Goal: Information Seeking & Learning: Compare options

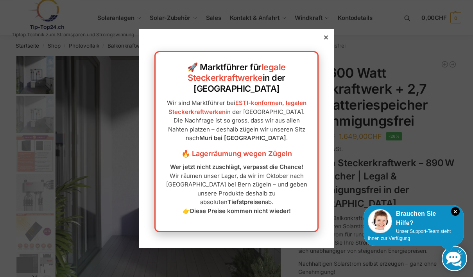
click at [329, 41] on div at bounding box center [325, 37] width 7 height 7
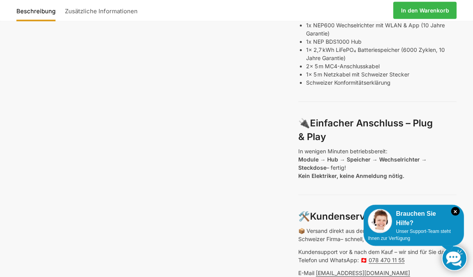
scroll to position [489, 0]
click at [9, 102] on div "Beschreibung Zusätzliche Informationen 2.222,00 CHF Ursprünglicher Preis war: 2…" at bounding box center [236, 18] width 473 height 902
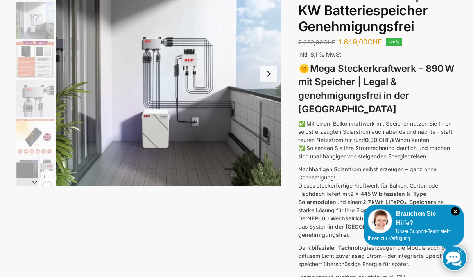
scroll to position [0, 0]
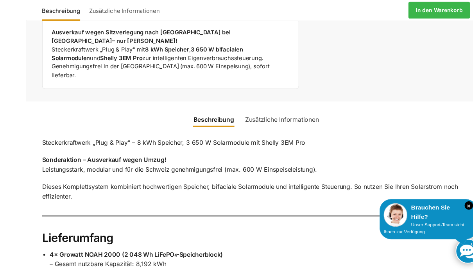
scroll to position [507, 0]
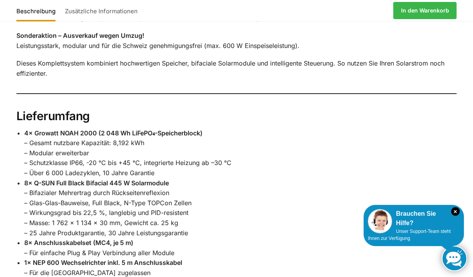
click at [138, 129] on strong "4× Growatt NOAH 2000 (2 048 Wh LiFePO₄-Speicherblock)" at bounding box center [113, 133] width 178 height 8
copy strong "NOAH 2000"
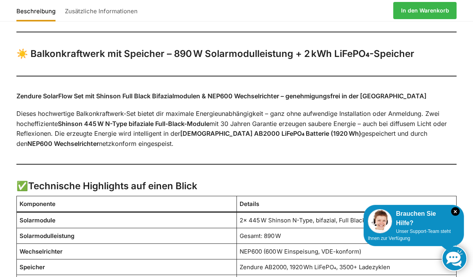
scroll to position [537, 0]
